Goal: Check status: Check status

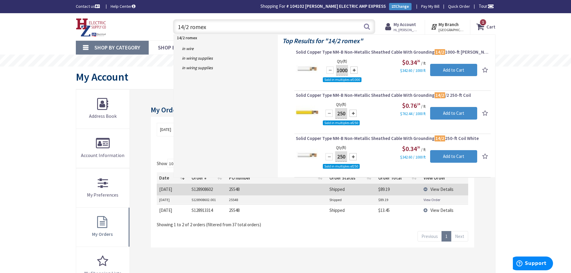
drag, startPoint x: 53, startPoint y: 131, endPoint x: 16, endPoint y: 116, distance: 39.9
click at [53, 131] on div "Skip to Content Toggle Nav 14/2 romex 14/2 romex Search 1 1 1 items Cart 1" at bounding box center [285, 252] width 571 height 478
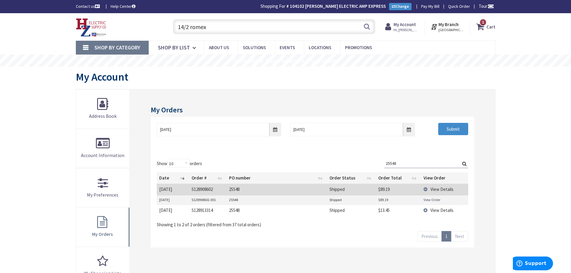
drag, startPoint x: 404, startPoint y: 159, endPoint x: 280, endPoint y: 175, distance: 125.1
click at [281, 170] on div "Show 10 25 50 100 orders Search: 25548 Date Order # PO number Order Status Orde…" at bounding box center [312, 193] width 311 height 69
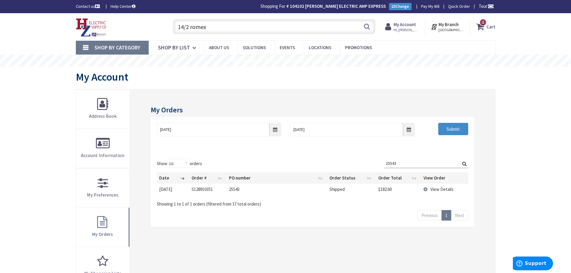
type input "25543"
click at [426, 190] on td "View Details" at bounding box center [444, 189] width 47 height 11
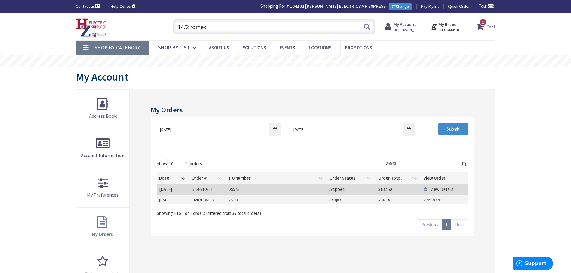
click at [429, 202] on link "View Order" at bounding box center [431, 199] width 17 height 5
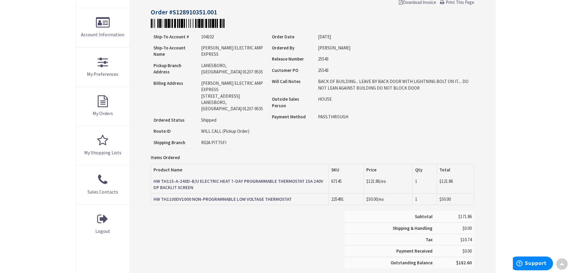
type input "Piper Farm, [STREET_ADDRESS]"
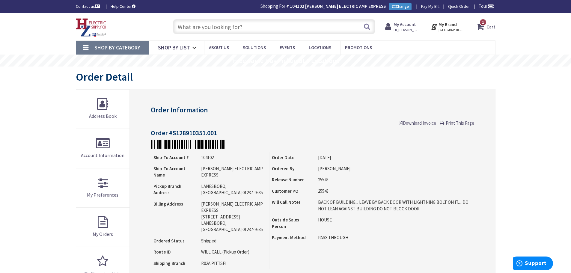
drag, startPoint x: 205, startPoint y: 27, endPoint x: 228, endPoint y: 27, distance: 22.5
click at [205, 27] on input "text" at bounding box center [274, 26] width 202 height 15
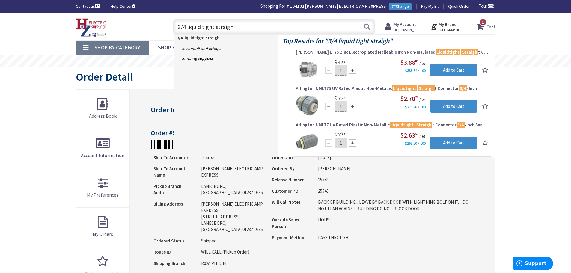
click at [246, 30] on input "3/4 liquid tight straigh" at bounding box center [274, 26] width 202 height 15
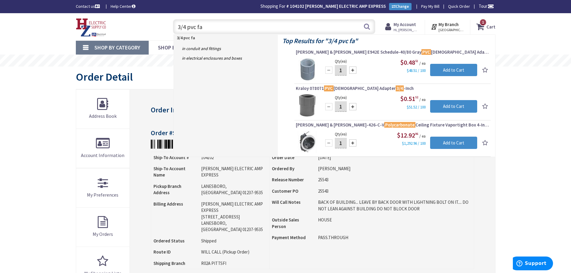
click at [204, 24] on input "3/4 pvc fa" at bounding box center [274, 26] width 202 height 15
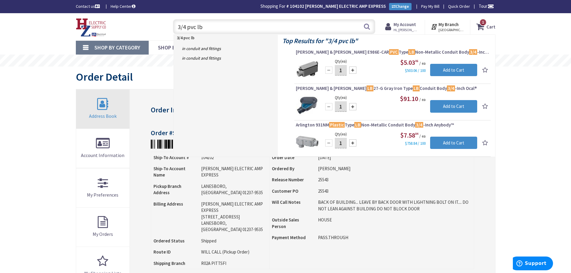
type input "3/4 pvc lb"
